Goal: Task Accomplishment & Management: Manage account settings

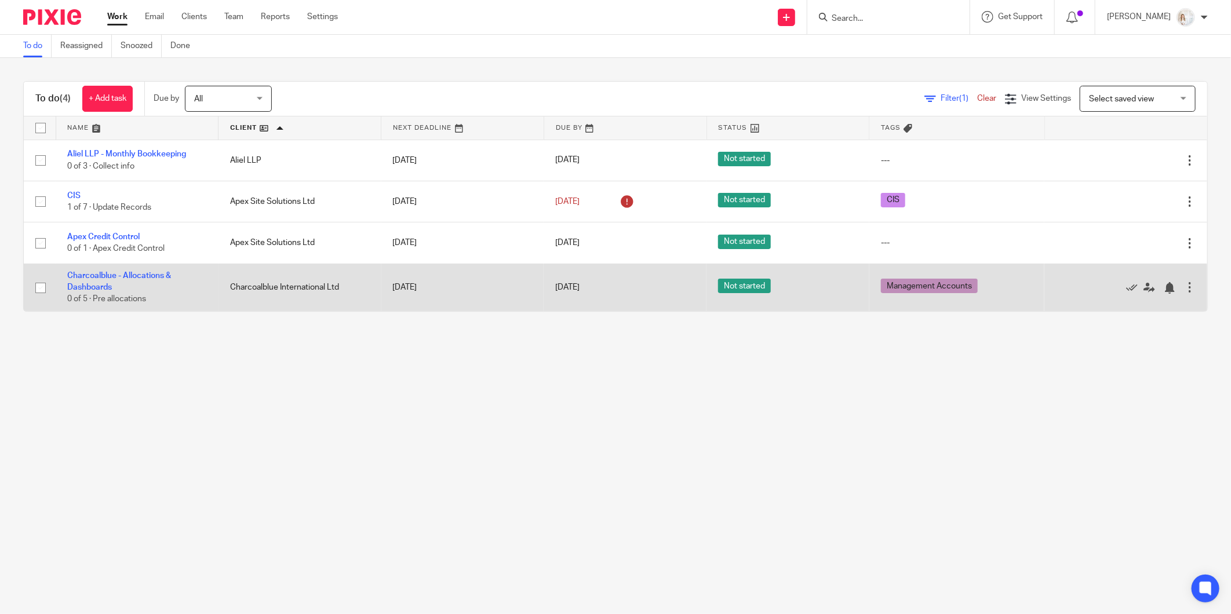
click at [90, 283] on td "Charcoalblue - Allocations & Dashboards 0 of 5 · Pre allocations" at bounding box center [137, 288] width 163 height 48
click at [94, 288] on link "Charcoalblue - Allocations & Dashboards" at bounding box center [119, 282] width 104 height 20
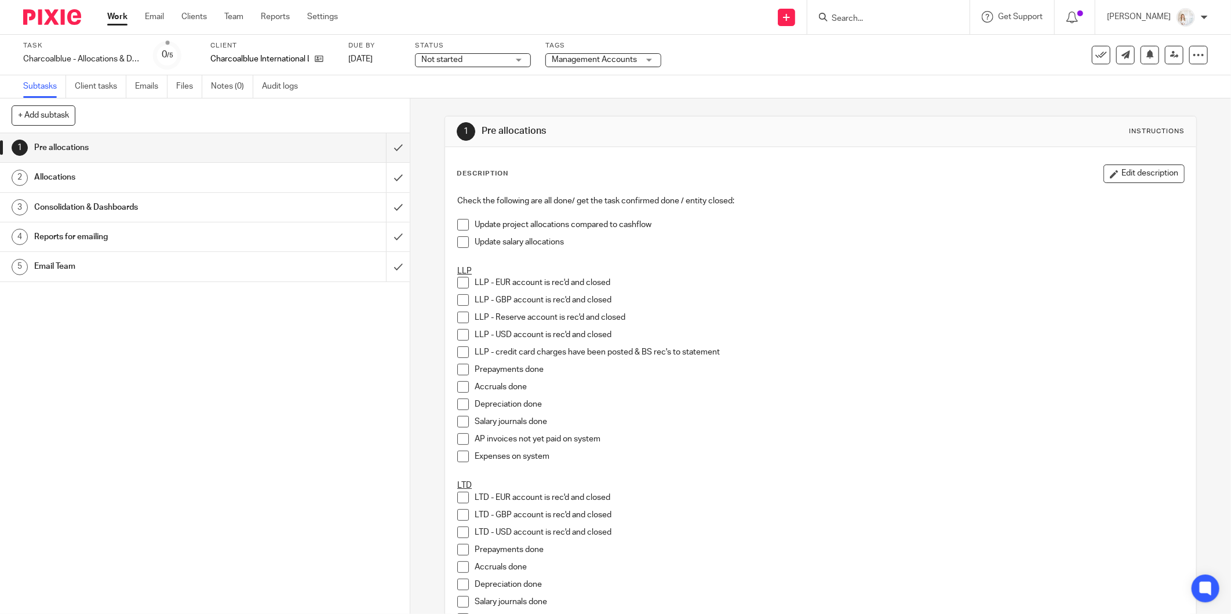
click at [458, 224] on span at bounding box center [463, 225] width 12 height 12
click at [458, 238] on span at bounding box center [463, 242] width 12 height 12
drag, startPoint x: 454, startPoint y: 281, endPoint x: 457, endPoint y: 294, distance: 13.6
click at [457, 282] on span at bounding box center [463, 283] width 12 height 12
click at [458, 308] on li "LLP - GBP account is rec'd and closed" at bounding box center [820, 302] width 727 height 17
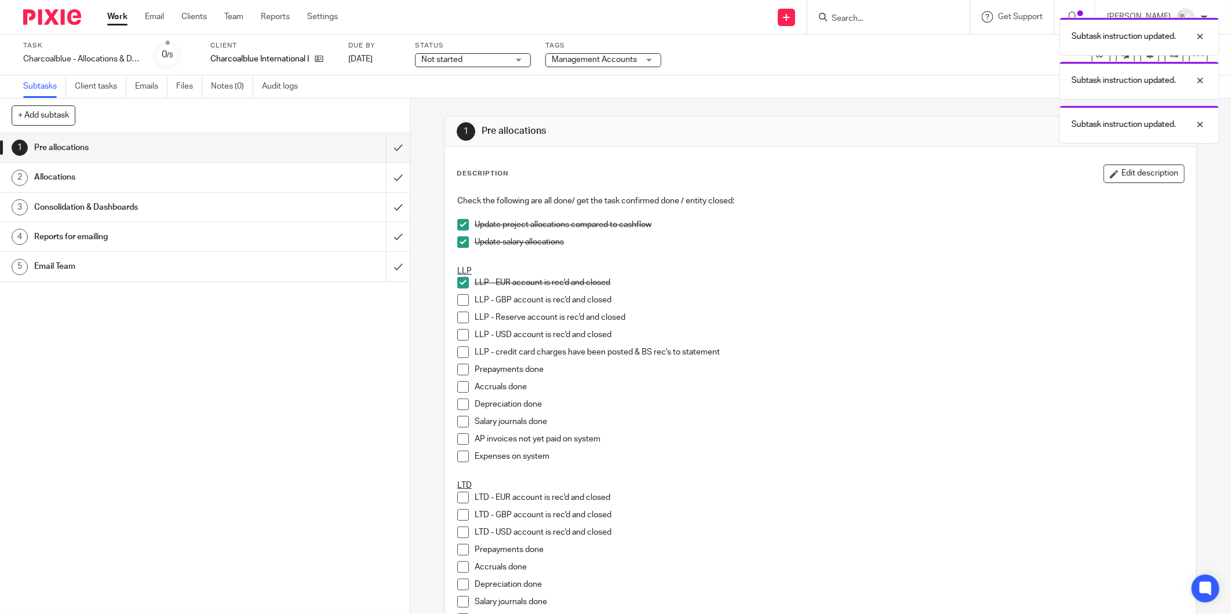
drag, startPoint x: 461, startPoint y: 321, endPoint x: 458, endPoint y: 315, distance: 6.2
click at [461, 321] on span at bounding box center [463, 318] width 12 height 12
click at [457, 305] on span at bounding box center [463, 300] width 12 height 12
click at [465, 333] on span at bounding box center [463, 335] width 12 height 12
click at [462, 350] on span at bounding box center [463, 353] width 12 height 12
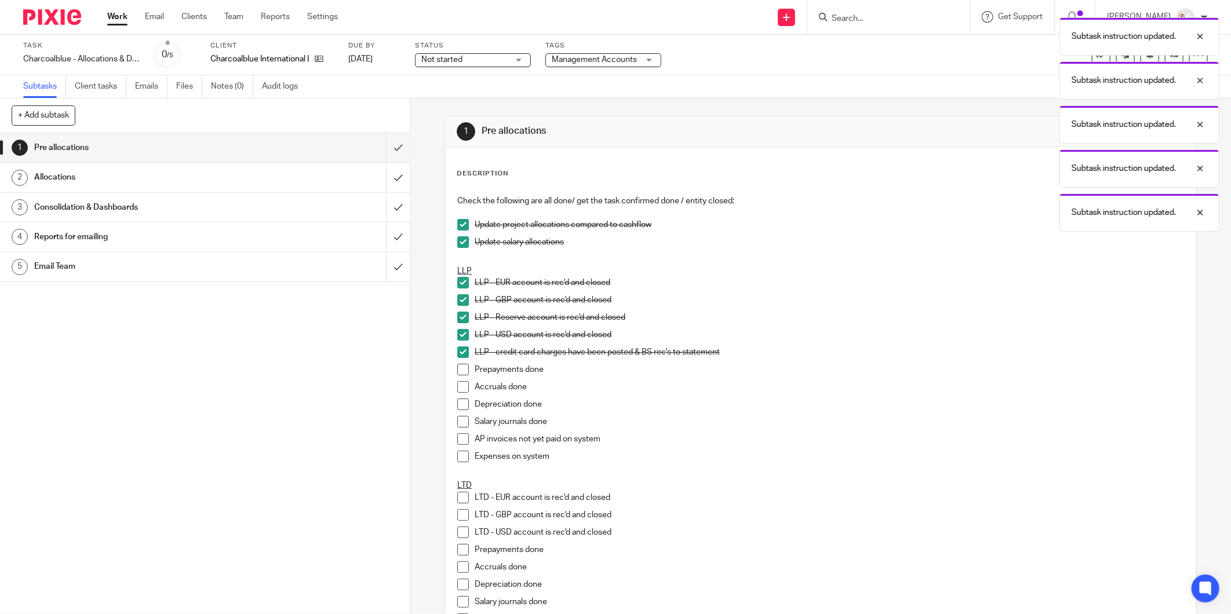
click at [458, 381] on span at bounding box center [463, 387] width 12 height 12
click at [457, 369] on span at bounding box center [463, 370] width 12 height 12
drag, startPoint x: 458, startPoint y: 393, endPoint x: 458, endPoint y: 406, distance: 13.3
click at [458, 395] on li "Accruals done" at bounding box center [820, 389] width 727 height 17
click at [458, 408] on span at bounding box center [463, 405] width 12 height 12
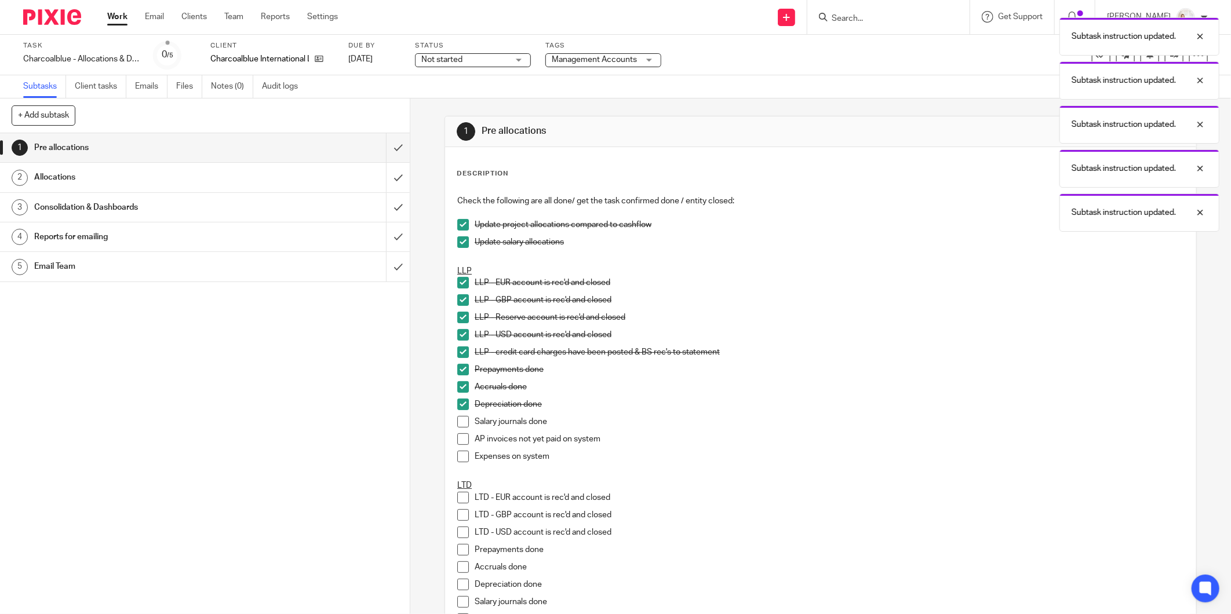
click at [457, 437] on span at bounding box center [463, 440] width 12 height 12
click at [462, 461] on span at bounding box center [463, 457] width 12 height 12
click at [458, 427] on span at bounding box center [463, 422] width 12 height 12
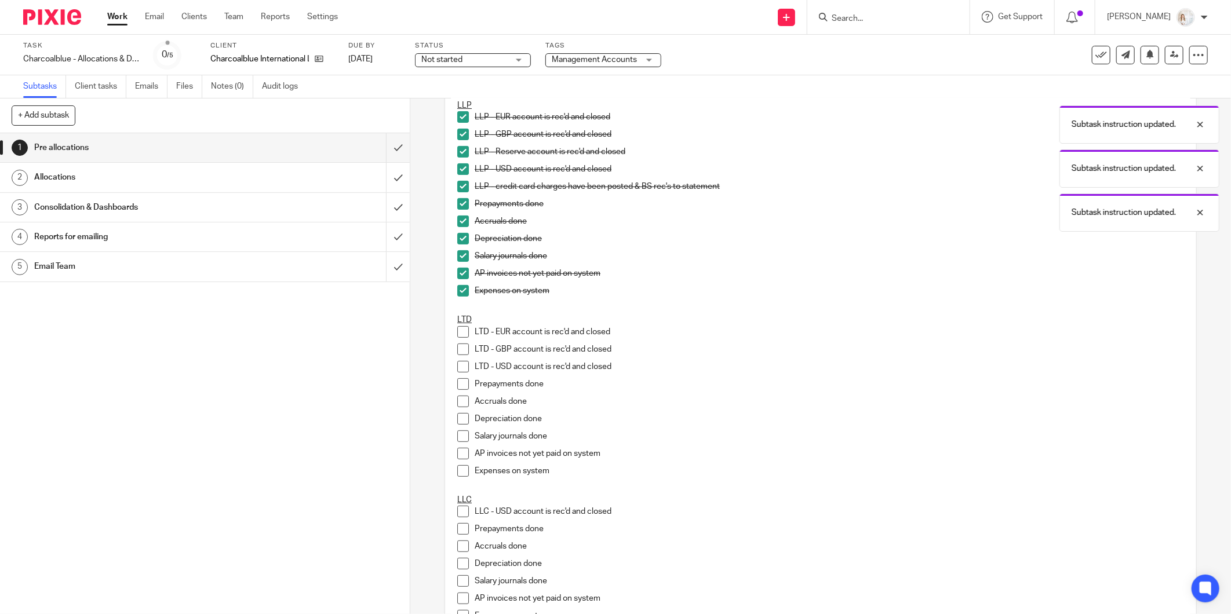
scroll to position [193, 0]
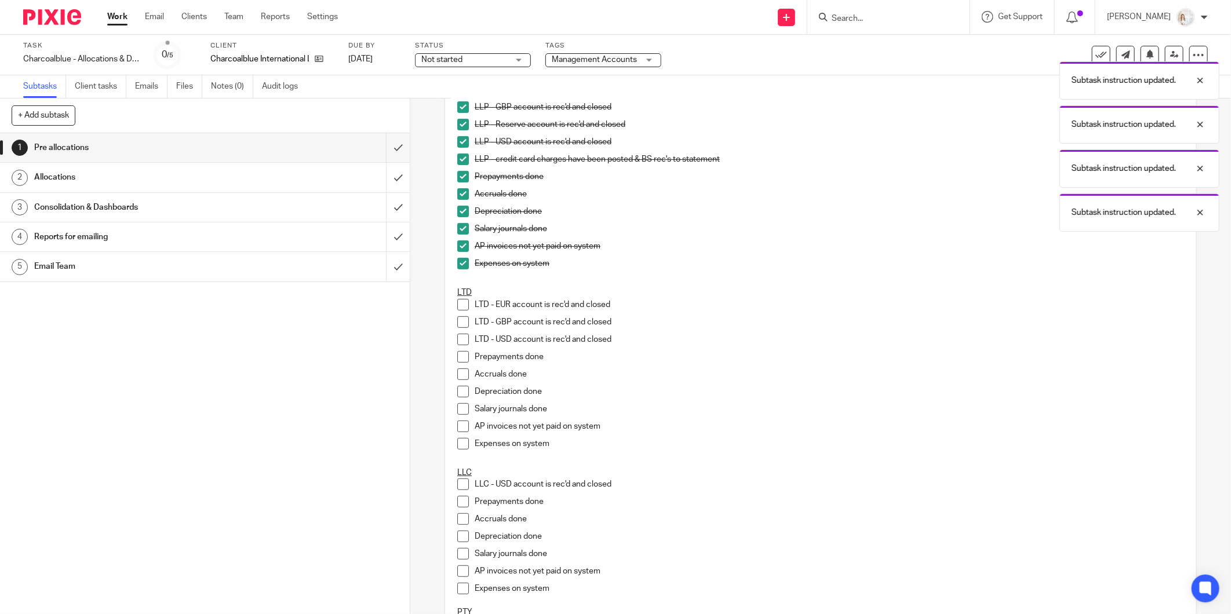
click at [461, 307] on span at bounding box center [463, 305] width 12 height 12
drag, startPoint x: 458, startPoint y: 316, endPoint x: 457, endPoint y: 326, distance: 9.3
click at [457, 319] on span at bounding box center [463, 322] width 12 height 12
drag, startPoint x: 456, startPoint y: 334, endPoint x: 456, endPoint y: 351, distance: 16.2
click at [457, 336] on span at bounding box center [463, 340] width 12 height 12
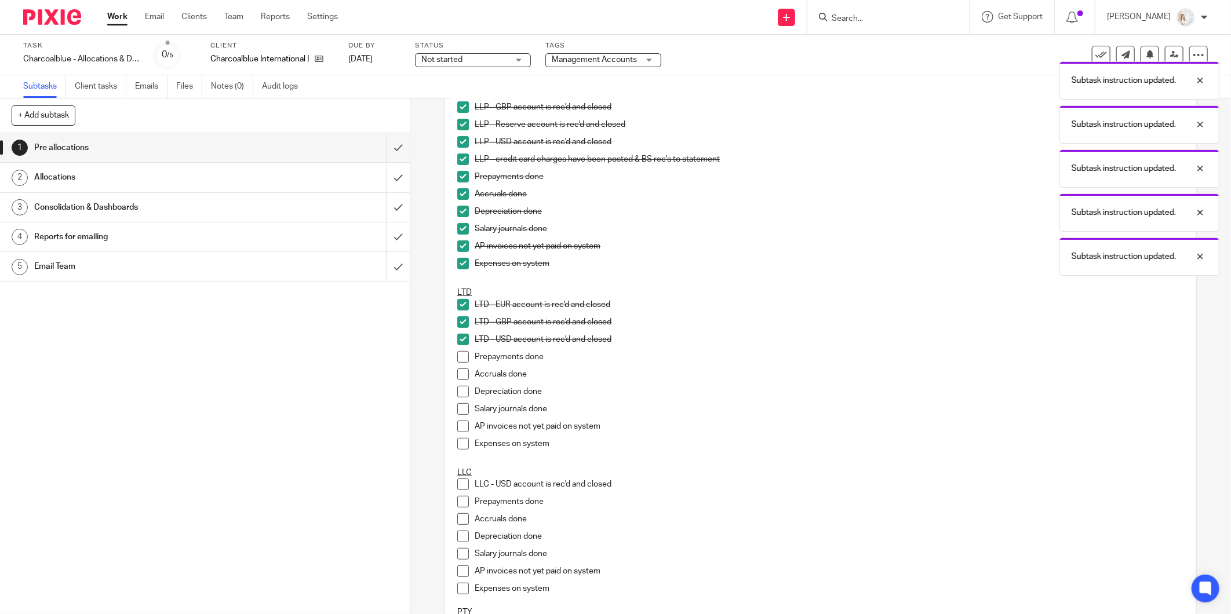
drag, startPoint x: 456, startPoint y: 354, endPoint x: 459, endPoint y: 375, distance: 21.6
click at [457, 355] on span at bounding box center [463, 357] width 12 height 12
click at [460, 380] on li "Accruals done" at bounding box center [820, 377] width 727 height 17
click at [461, 392] on span at bounding box center [463, 392] width 12 height 12
click at [459, 413] on span at bounding box center [463, 409] width 12 height 12
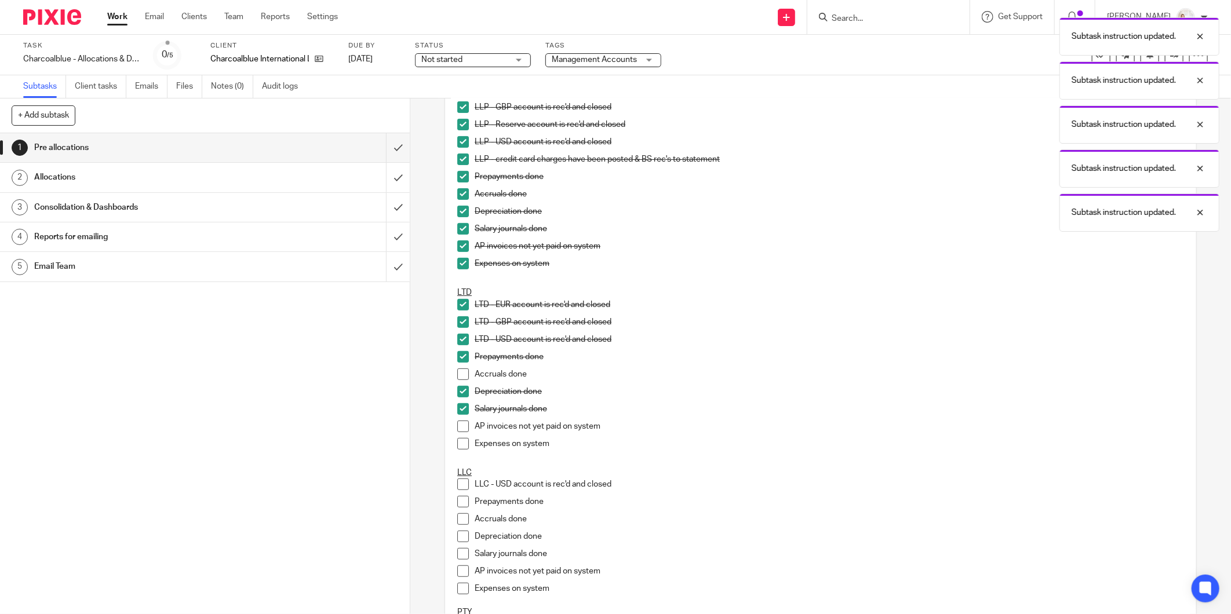
drag, startPoint x: 457, startPoint y: 427, endPoint x: 457, endPoint y: 441, distance: 13.3
click at [457, 429] on span at bounding box center [463, 427] width 12 height 12
click at [457, 441] on span at bounding box center [463, 444] width 12 height 12
click at [457, 371] on span at bounding box center [463, 375] width 12 height 12
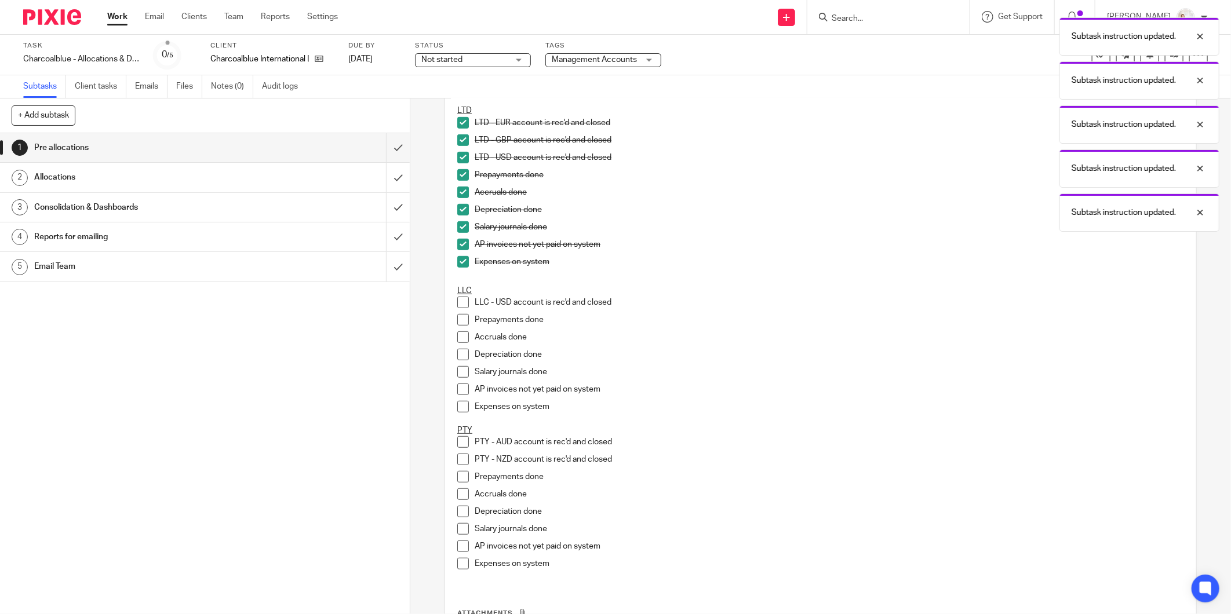
scroll to position [386, 0]
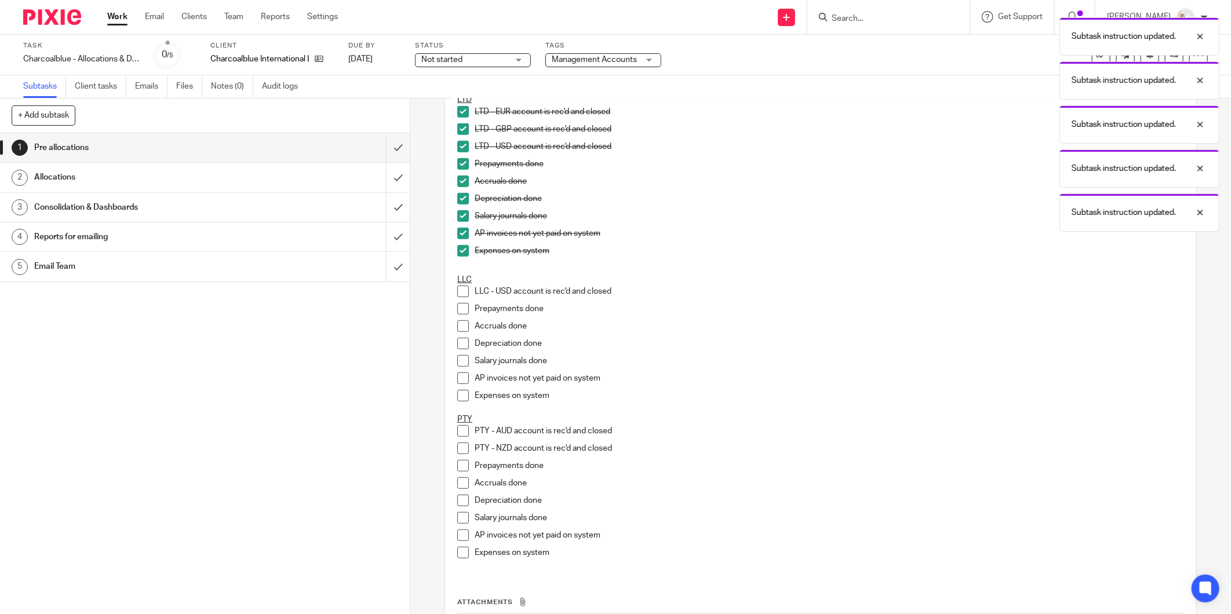
click at [457, 436] on li "PTY - AUD account is rec'd and closed" at bounding box center [820, 433] width 727 height 17
click at [457, 443] on span at bounding box center [463, 449] width 12 height 12
click at [458, 471] on span at bounding box center [463, 466] width 12 height 12
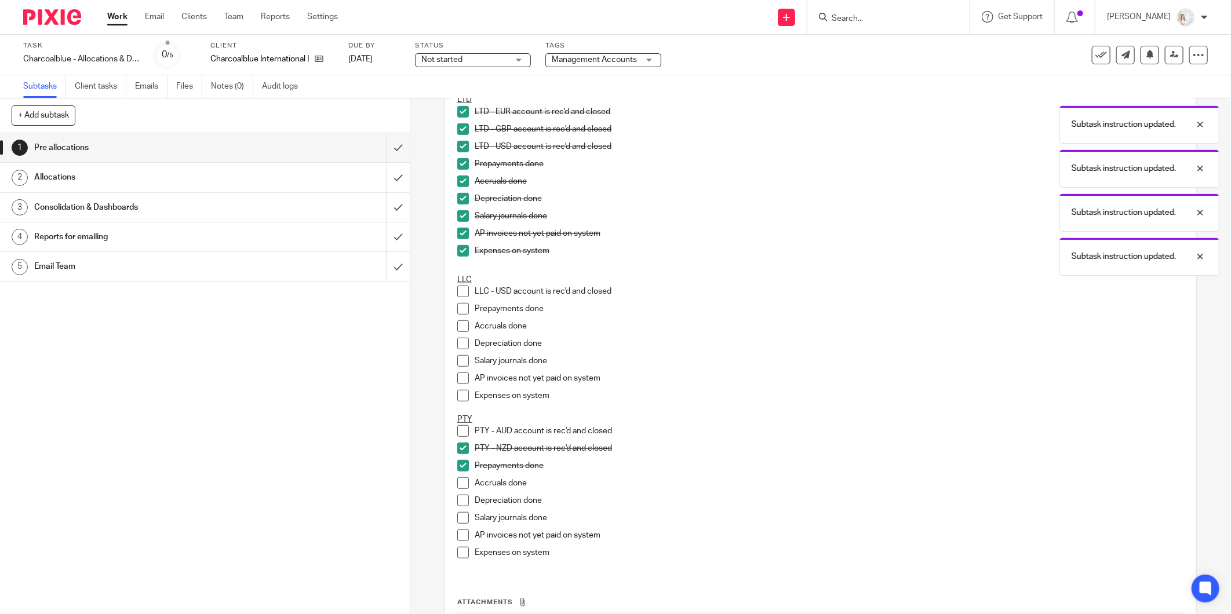
drag, startPoint x: 458, startPoint y: 484, endPoint x: 458, endPoint y: 500, distance: 15.7
click at [458, 486] on span at bounding box center [463, 484] width 12 height 12
click at [458, 501] on span at bounding box center [463, 501] width 12 height 12
click at [460, 518] on span at bounding box center [463, 518] width 12 height 12
click at [461, 535] on span at bounding box center [463, 536] width 12 height 12
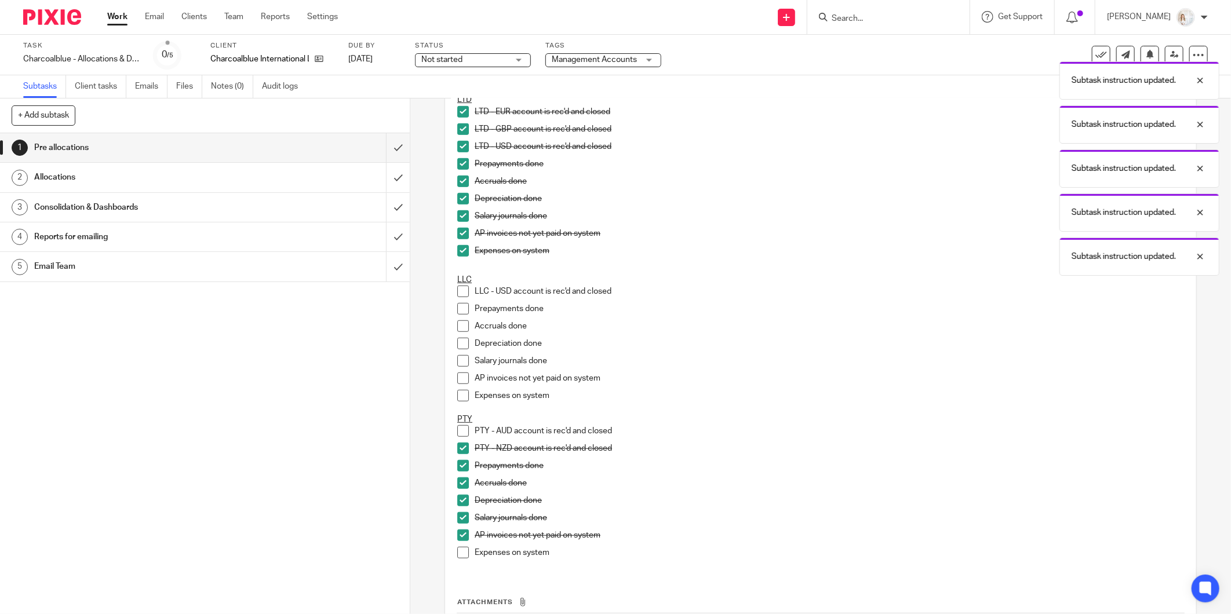
click at [461, 553] on span at bounding box center [463, 553] width 12 height 12
click at [459, 427] on span at bounding box center [463, 431] width 12 height 12
click at [387, 158] on input "submit" at bounding box center [205, 147] width 410 height 29
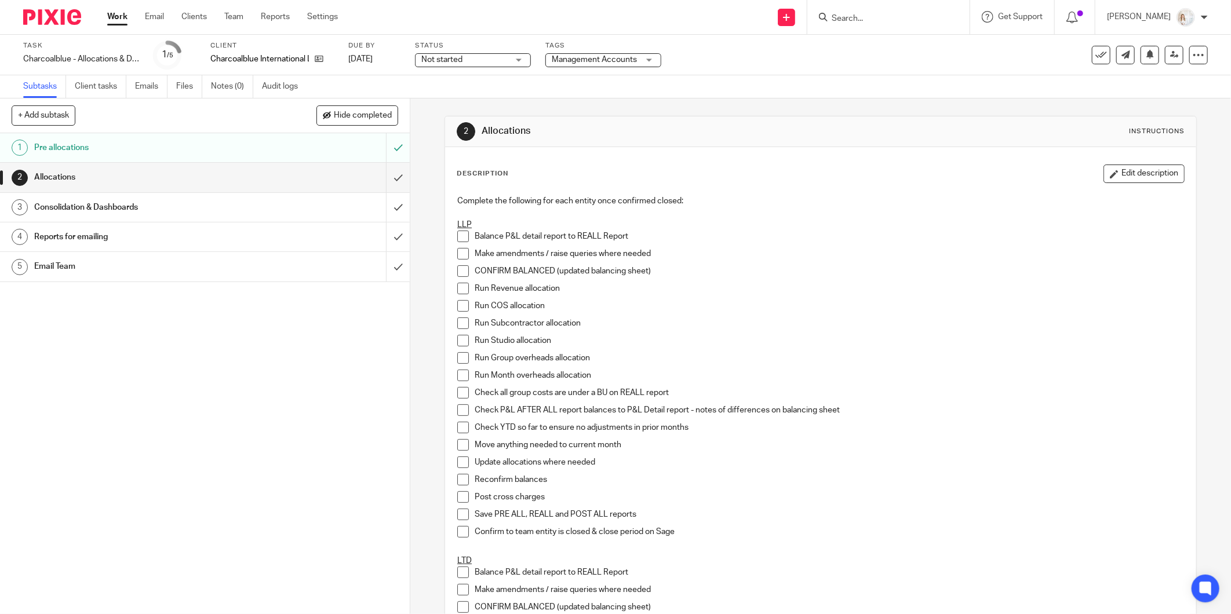
click at [463, 234] on span at bounding box center [463, 237] width 12 height 12
click at [461, 252] on span at bounding box center [463, 254] width 12 height 12
click at [463, 272] on span at bounding box center [463, 271] width 12 height 12
